Goal: Browse casually

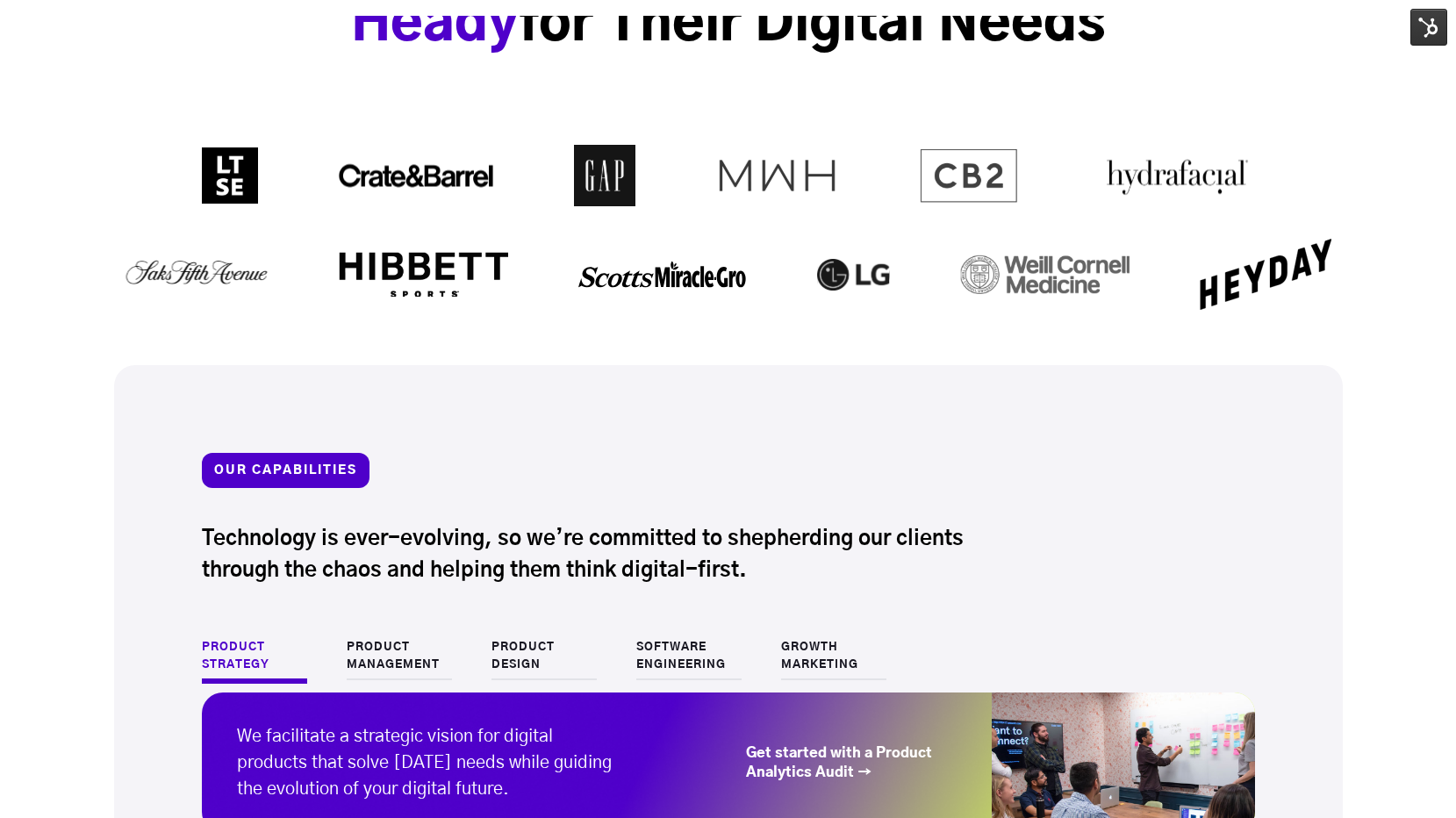
scroll to position [2373, 0]
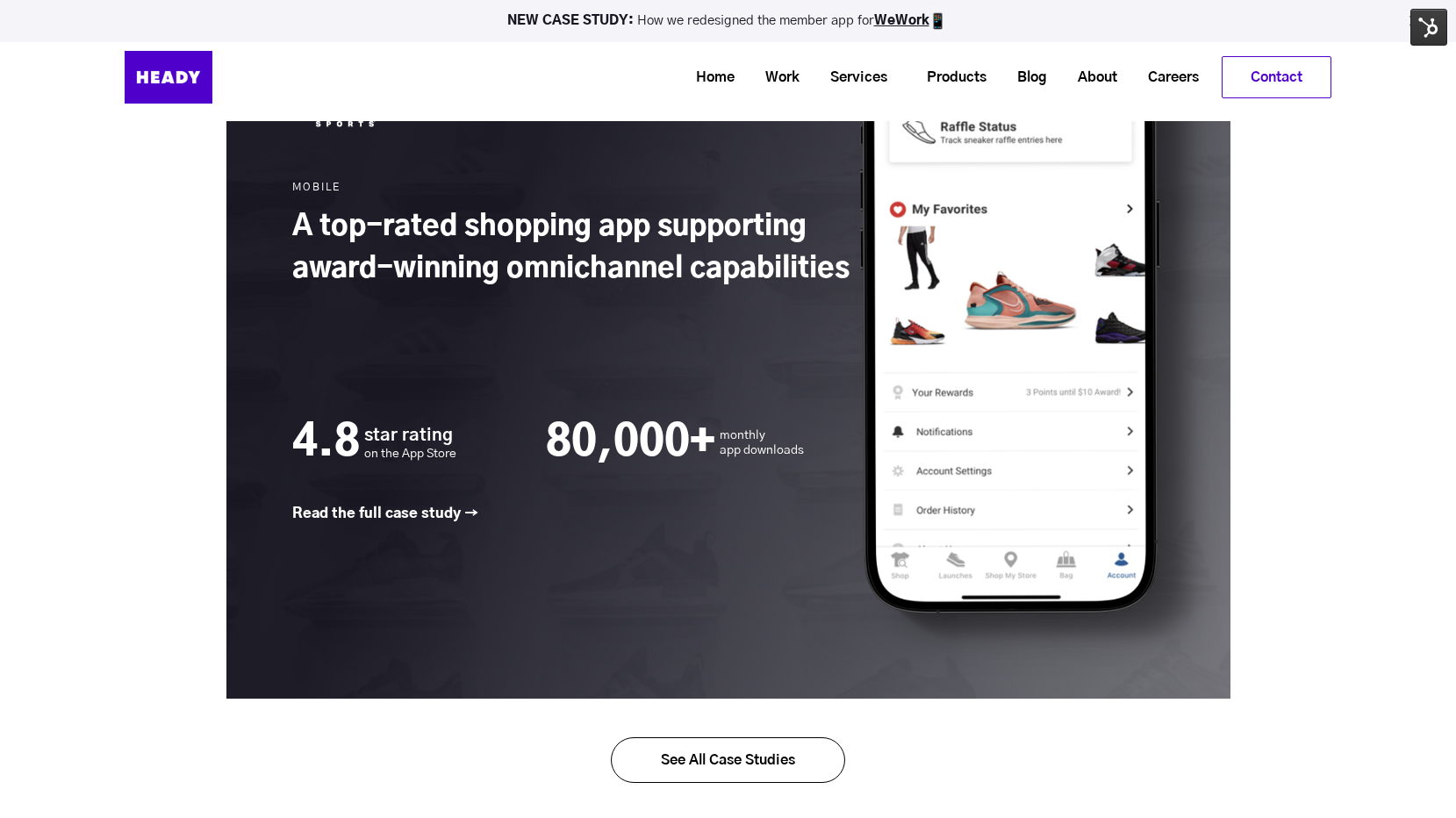
scroll to position [2559, 0]
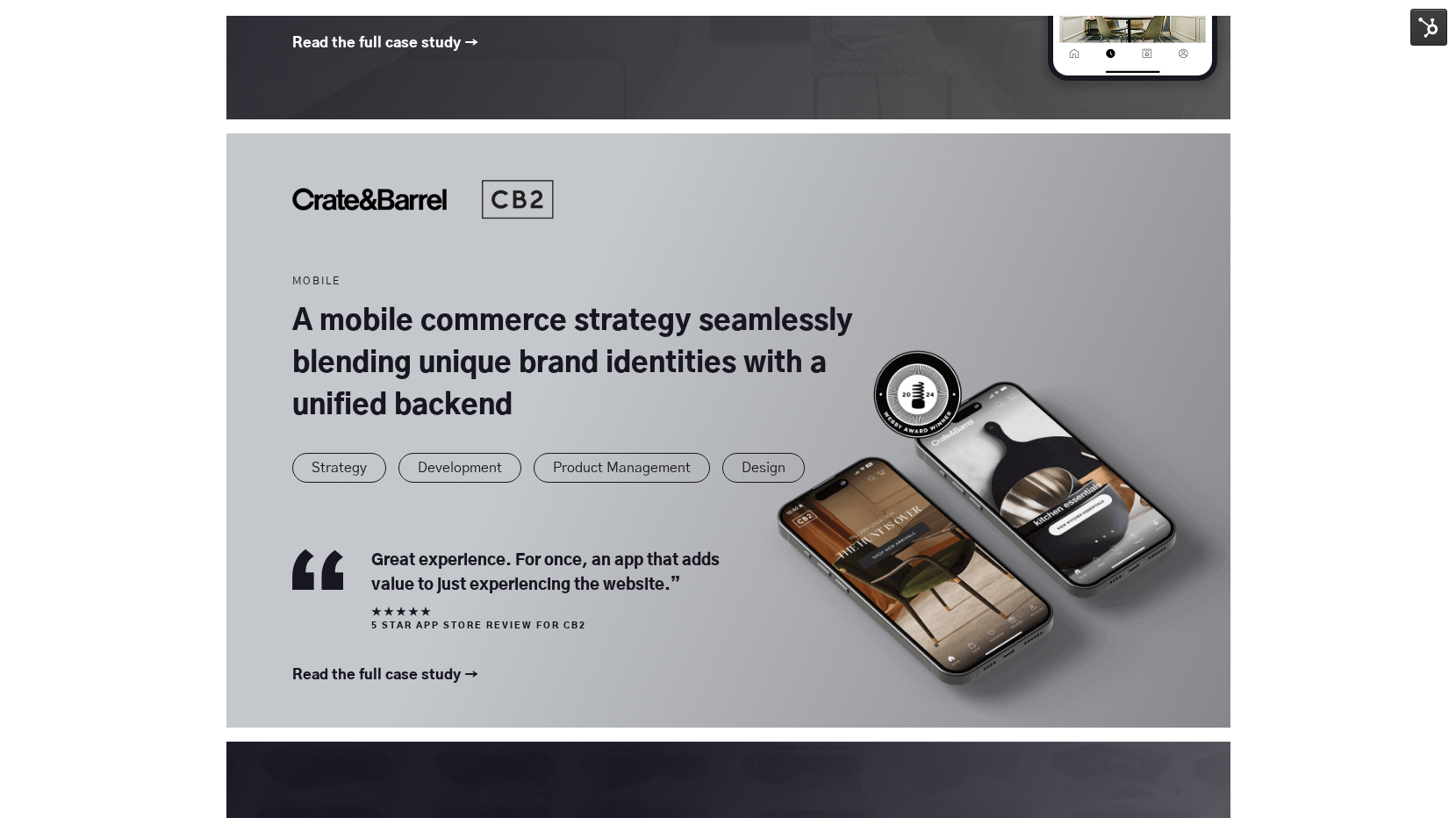
scroll to position [1736, 0]
